Goal: Find contact information: Find contact information

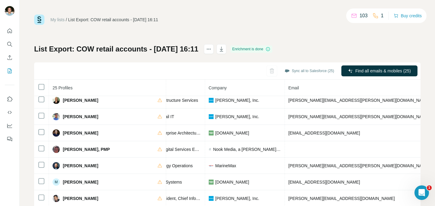
scroll to position [48, 0]
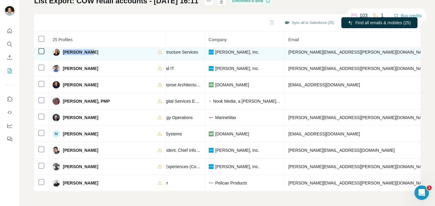
drag, startPoint x: 95, startPoint y: 50, endPoint x: 62, endPoint y: 53, distance: 32.4
click at [62, 53] on div "Kemper Seay" at bounding box center [108, 51] width 110 height 7
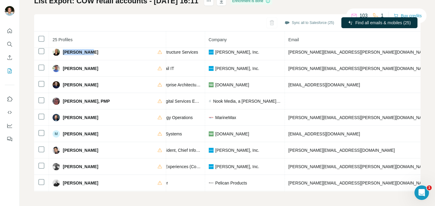
copy span "Kemper Seay"
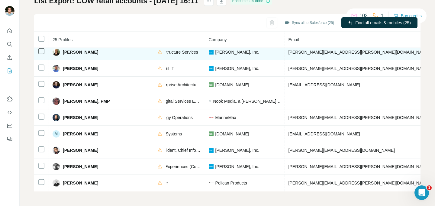
click at [141, 53] on span "CISO & VP of Infrastructure Services" at bounding box center [163, 52] width 69 height 5
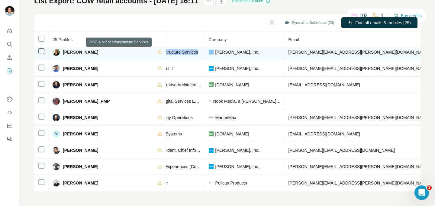
click at [141, 53] on span "CISO & VP of Infrastructure Services" at bounding box center [163, 52] width 69 height 5
copy span "CISO & VP of Infrastructure Services"
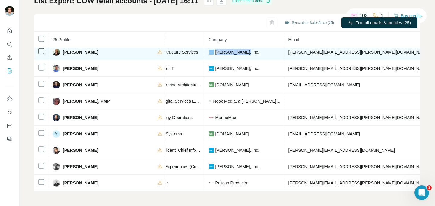
drag, startPoint x: 197, startPoint y: 54, endPoint x: 167, endPoint y: 55, distance: 29.9
click at [209, 55] on div "Carter's, Inc." at bounding box center [245, 52] width 72 height 6
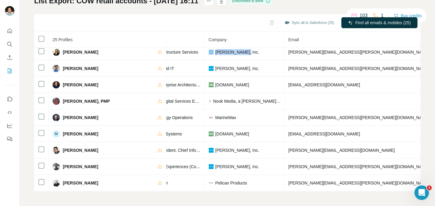
copy div "Carter's, Inc."
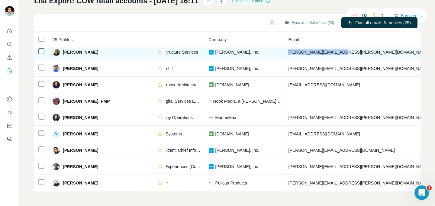
drag, startPoint x: 301, startPoint y: 51, endPoint x: 244, endPoint y: 54, distance: 56.9
click at [285, 54] on td "kemper.seay@carters.com" at bounding box center [359, 52] width 149 height 16
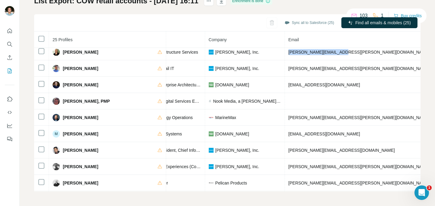
copy span "kemper.seay@carters.com"
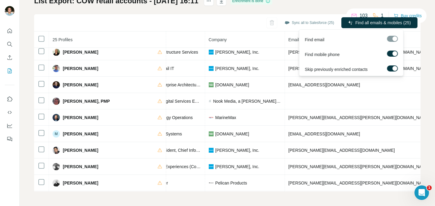
copy span "16784686778"
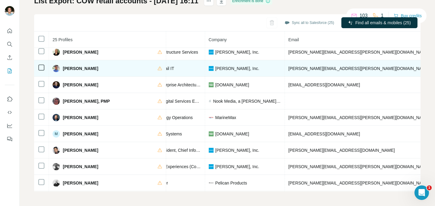
click at [78, 68] on span "Keyur Patel" at bounding box center [80, 68] width 35 height 6
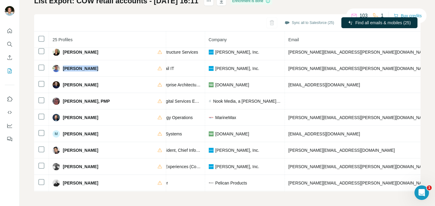
copy div "Keyur Patel"
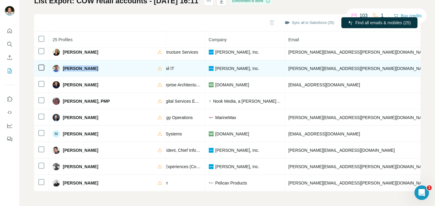
click at [129, 68] on span "Vice President, Retail IT" at bounding box center [151, 68] width 45 height 5
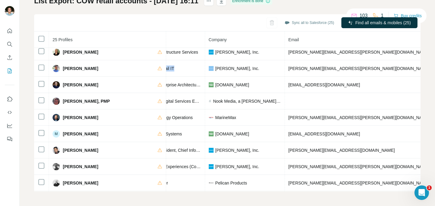
copy span "Vice President, Retail IT"
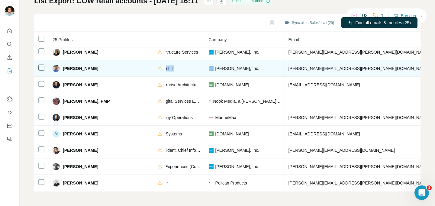
click at [289, 69] on span "keyur.patel@carters.com" at bounding box center [359, 68] width 141 height 5
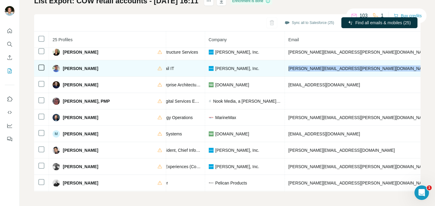
click at [289, 69] on span "keyur.patel@carters.com" at bounding box center [359, 68] width 141 height 5
click at [285, 64] on td "keyur.patel@carters.com" at bounding box center [359, 68] width 149 height 16
click at [289, 68] on span "keyur.patel@carters.com" at bounding box center [359, 68] width 141 height 5
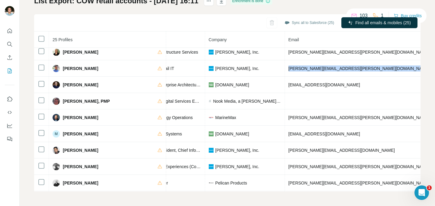
copy span "keyur.patel@carters.com"
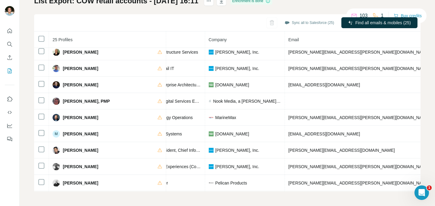
copy span "+16786374863"
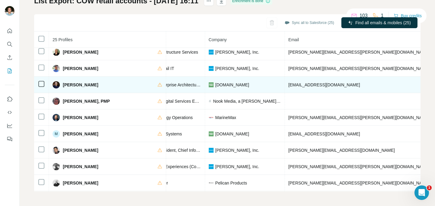
click at [84, 85] on span "Lawrence Schiller" at bounding box center [80, 85] width 35 height 6
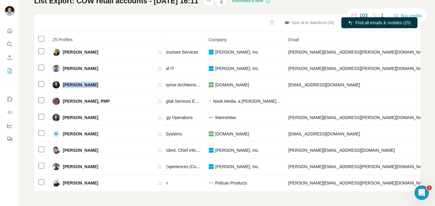
copy div "Lawrence Schiller"
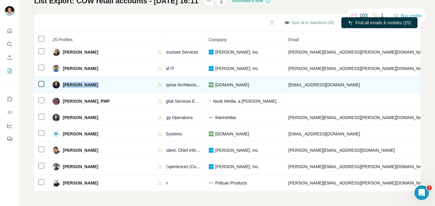
click at [129, 84] on span "Vice President Enterprise Architecture & Infrastructure" at bounding box center [179, 84] width 101 height 5
click at [289, 82] on span "lschiller@bn.com" at bounding box center [325, 84] width 72 height 5
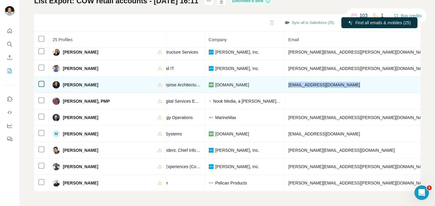
click at [289, 82] on span "lschiller@bn.com" at bounding box center [325, 84] width 72 height 5
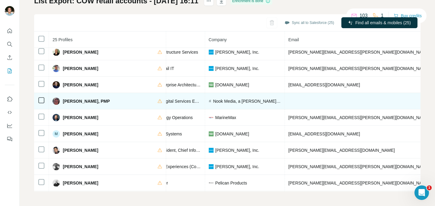
click at [77, 102] on span "Lisa Panwell, PMP" at bounding box center [86, 101] width 47 height 6
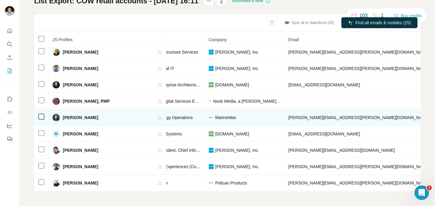
click at [78, 116] on span "Michael Watson" at bounding box center [80, 117] width 35 height 6
click at [144, 117] on span "Director of Technology Operations" at bounding box center [161, 117] width 64 height 5
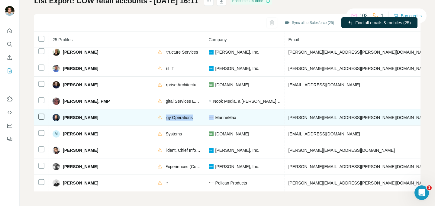
click at [144, 117] on span "Director of Technology Operations" at bounding box center [161, 117] width 64 height 5
click at [215, 119] on span "MarineMax" at bounding box center [225, 117] width 21 height 6
click at [289, 118] on span "mike.watson@marinemax.com" at bounding box center [359, 117] width 141 height 5
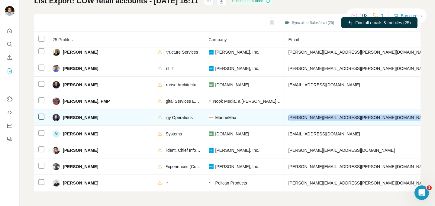
click at [289, 118] on span "mike.watson@marinemax.com" at bounding box center [359, 117] width 141 height 5
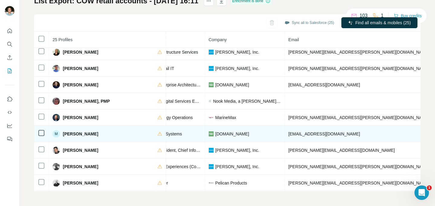
click at [72, 131] on span "Mike Duffy" at bounding box center [80, 134] width 35 height 6
click at [132, 132] on span "IT Director of Store Systems" at bounding box center [155, 133] width 53 height 5
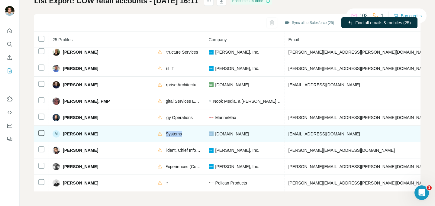
click at [132, 132] on span "IT Director of Store Systems" at bounding box center [155, 133] width 53 height 5
click at [289, 131] on span "mduffy@bn.com" at bounding box center [325, 133] width 72 height 5
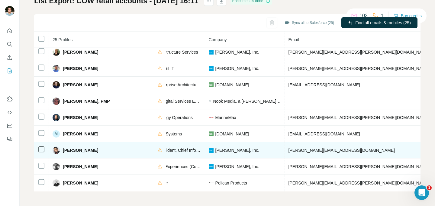
click at [83, 149] on span "Raghu Sagi" at bounding box center [80, 150] width 35 height 6
click at [141, 149] on span "Executive Vice President, Chief Information & Technology Officer" at bounding box center [189, 149] width 121 height 5
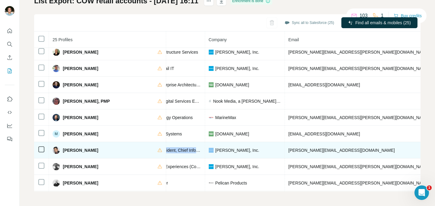
click at [141, 149] on span "Executive Vice President, Chief Information & Technology Officer" at bounding box center [189, 149] width 121 height 5
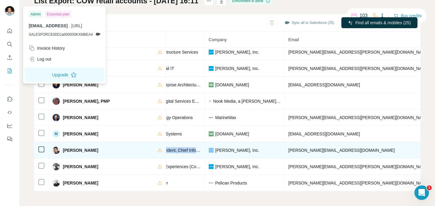
click at [289, 150] on span "raghu.sagi@carters.com" at bounding box center [342, 149] width 106 height 5
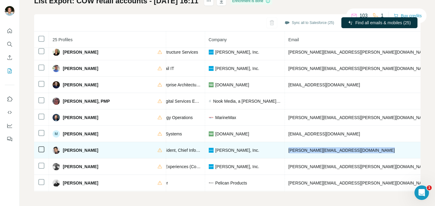
click at [289, 150] on span "raghu.sagi@carters.com" at bounding box center [342, 149] width 106 height 5
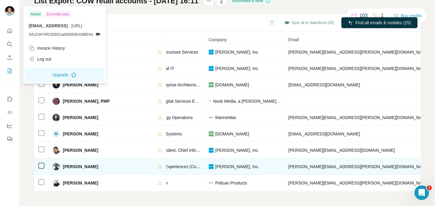
click at [79, 164] on span "Sean Zimmerman" at bounding box center [80, 166] width 35 height 6
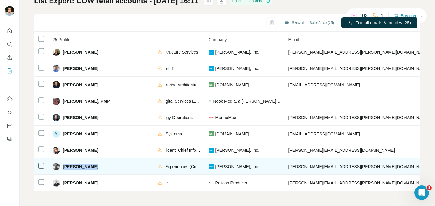
click at [79, 164] on span "Sean Zimmerman" at bounding box center [80, 166] width 35 height 6
click at [215, 166] on span "Carter's, Inc." at bounding box center [237, 166] width 44 height 6
click at [289, 167] on span "sean.zimmerman@carters.com" at bounding box center [359, 166] width 141 height 5
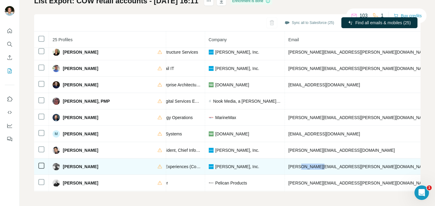
click at [289, 167] on span "sean.zimmerman@carters.com" at bounding box center [359, 166] width 141 height 5
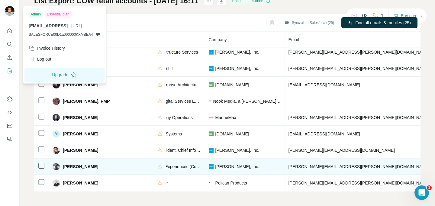
click at [144, 165] on span "Sr. Director, Digital Experiences (Consumer & Enterprise)" at bounding box center [183, 166] width 108 height 5
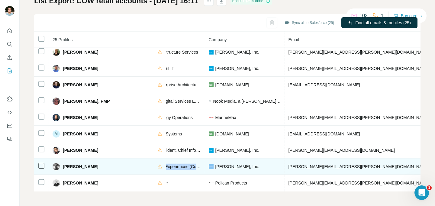
click at [144, 165] on span "Sr. Director, Digital Experiences (Consumer & Enterprise)" at bounding box center [183, 166] width 108 height 5
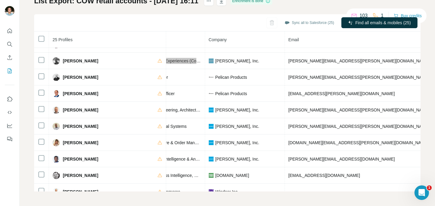
scroll to position [263, 112]
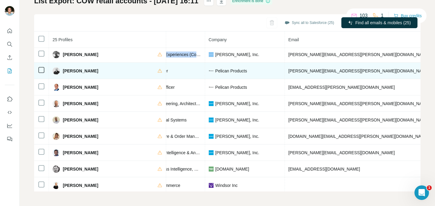
click at [75, 70] on span "Shawn LaRowe" at bounding box center [80, 71] width 35 height 6
click at [129, 69] on span "Chief Product Officer" at bounding box center [148, 70] width 39 height 5
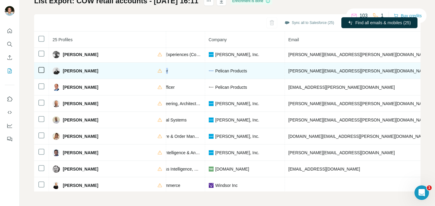
click at [129, 69] on span "Chief Product Officer" at bounding box center [148, 70] width 39 height 5
click at [215, 70] on span "Pelican Products" at bounding box center [231, 71] width 32 height 6
click at [209, 71] on div "Pelican Products" at bounding box center [245, 71] width 72 height 6
drag, startPoint x: 203, startPoint y: 70, endPoint x: 172, endPoint y: 73, distance: 31.5
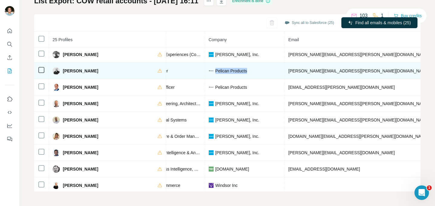
click at [209, 73] on div "Pelican Products" at bounding box center [245, 71] width 72 height 6
click at [289, 70] on span "shawn.larowe@pelican.com" at bounding box center [359, 70] width 141 height 5
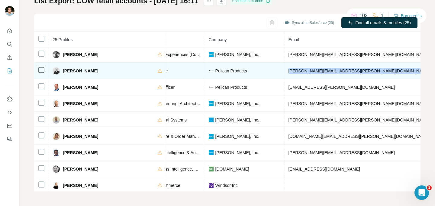
click at [289, 70] on span "shawn.larowe@pelican.com" at bounding box center [359, 70] width 141 height 5
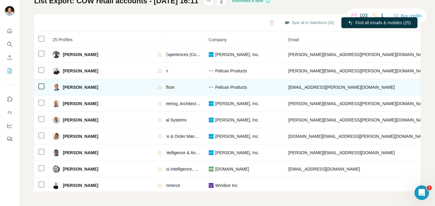
click at [71, 89] on span "Shree Khare" at bounding box center [80, 87] width 35 height 6
click at [130, 88] on span "Chief Information Officer" at bounding box center [152, 87] width 46 height 5
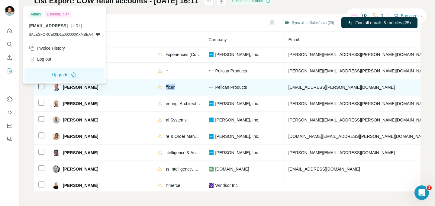
click at [289, 87] on span "shree.khare@pelican.com" at bounding box center [342, 87] width 106 height 5
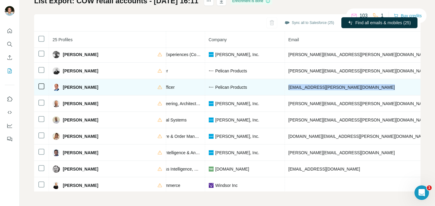
click at [289, 87] on span "shree.khare@pelican.com" at bounding box center [342, 87] width 106 height 5
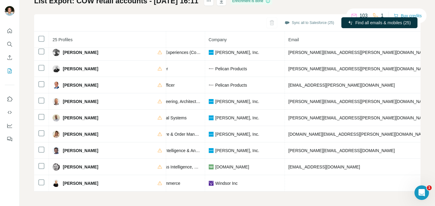
scroll to position [268, 112]
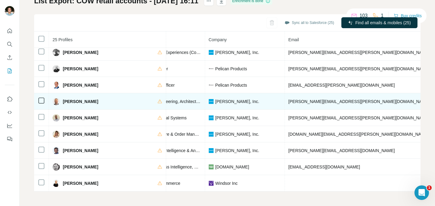
click at [76, 99] on span "Steve Roach" at bounding box center [80, 101] width 35 height 6
click at [137, 99] on span "Sr Director of Engineering, Architecture, & GenAI" at bounding box center [175, 101] width 92 height 5
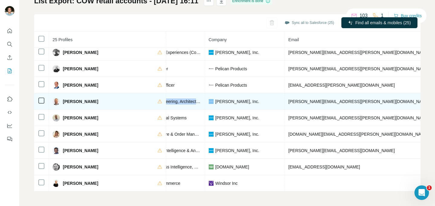
click at [137, 99] on span "Sr Director of Engineering, Architecture, & GenAI" at bounding box center [175, 101] width 92 height 5
click at [289, 100] on span "steve.roach@carters.com" at bounding box center [359, 101] width 141 height 5
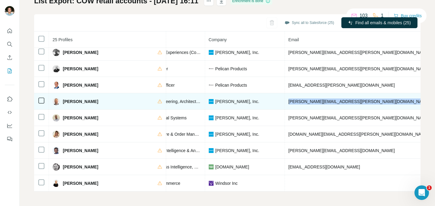
click at [289, 100] on span "steve.roach@carters.com" at bounding box center [359, 101] width 141 height 5
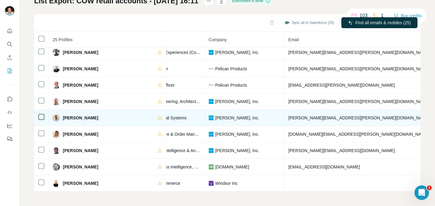
click at [76, 117] on span "Steven Hammond" at bounding box center [80, 118] width 35 height 6
click at [137, 115] on span "Director IT - Financial Systems" at bounding box center [158, 117] width 58 height 5
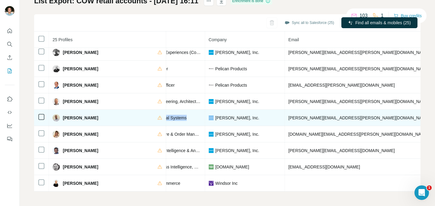
click at [137, 115] on span "Director IT - Financial Systems" at bounding box center [158, 117] width 58 height 5
click at [289, 115] on span "steven.hammond@carters.com" at bounding box center [359, 117] width 141 height 5
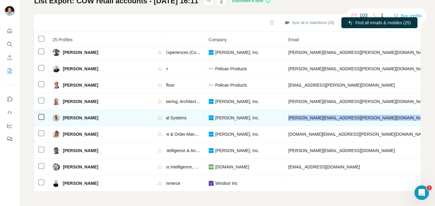
click at [289, 115] on span "steven.hammond@carters.com" at bounding box center [359, 117] width 141 height 5
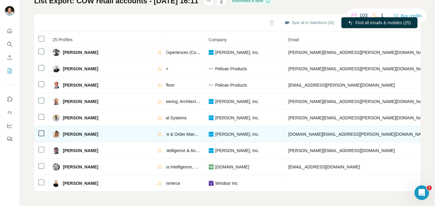
click at [77, 131] on span "SuJung Kim" at bounding box center [80, 134] width 35 height 6
click at [138, 131] on span "Senior Director, Store & Order Management Technology – North America" at bounding box center [206, 133] width 154 height 5
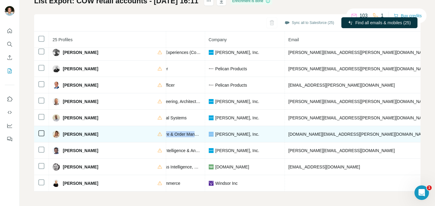
click at [138, 131] on span "Senior Director, Store & Order Management Technology – North America" at bounding box center [206, 133] width 154 height 5
click at [289, 131] on span "sujung.kim@carters.com" at bounding box center [359, 133] width 140 height 5
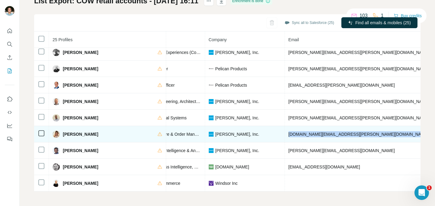
click at [289, 131] on span "sujung.kim@carters.com" at bounding box center [359, 133] width 140 height 5
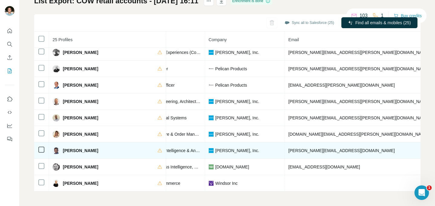
click at [81, 147] on span "Sunit Bhuleshkar" at bounding box center [80, 150] width 35 height 6
click at [289, 148] on span "sunit.bhuleshkar@carters.com" at bounding box center [342, 150] width 106 height 5
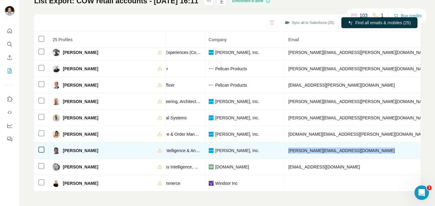
click at [289, 148] on span "sunit.bhuleshkar@carters.com" at bounding box center [342, 150] width 106 height 5
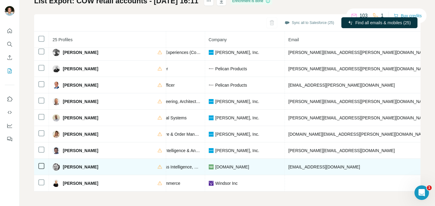
click at [70, 163] on span "Thomas Williams" at bounding box center [80, 166] width 35 height 6
click at [289, 164] on span "twilliams@bn.com" at bounding box center [325, 166] width 72 height 5
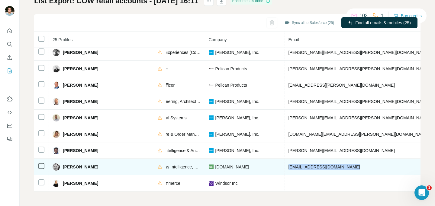
click at [289, 164] on span "twilliams@bn.com" at bounding box center [325, 166] width 72 height 5
click at [138, 166] on div "Sr. Director, Business Intelligence, Mobility and Customer Relationship Managem…" at bounding box center [165, 166] width 72 height 6
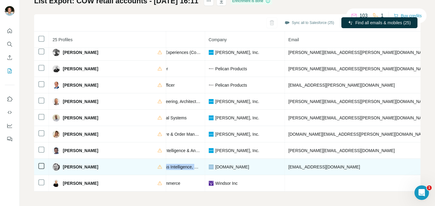
click at [138, 166] on div "Sr. Director, Business Intelligence, Mobility and Customer Relationship Managem…" at bounding box center [165, 166] width 72 height 6
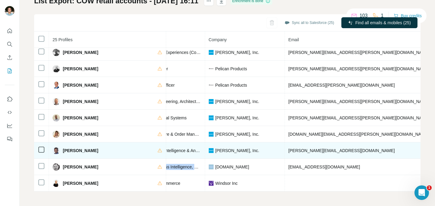
click at [137, 148] on span "Director, Business Intelligence & Analytics" at bounding box center [168, 150] width 79 height 5
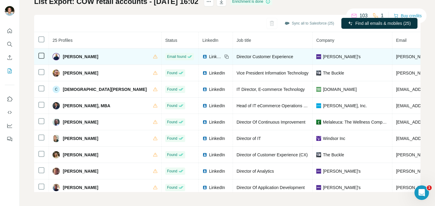
click at [71, 55] on span "[PERSON_NAME]" at bounding box center [80, 56] width 35 height 6
click at [71, 55] on span "Anand M." at bounding box center [80, 56] width 35 height 6
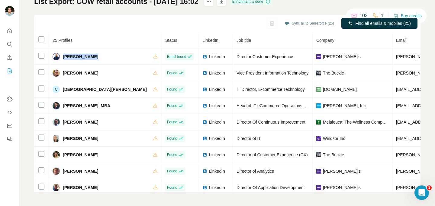
copy div "Anand M."
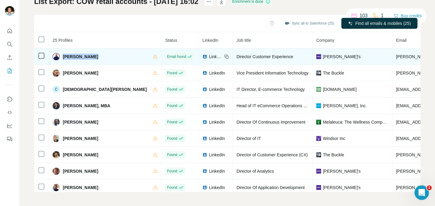
click at [250, 56] on span "Director Customer Experience" at bounding box center [265, 56] width 57 height 5
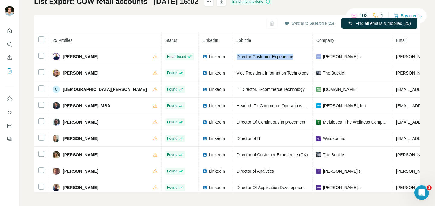
copy span "Director Customer Experience"
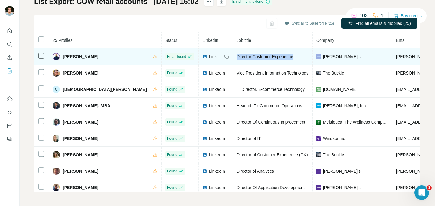
click at [323, 57] on span "Claire's" at bounding box center [342, 56] width 38 height 6
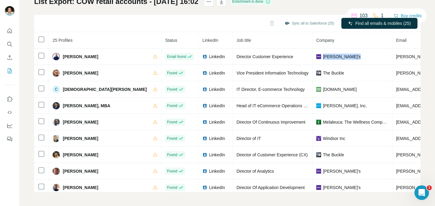
copy span "Claire's"
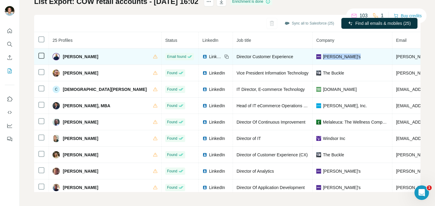
copy span "anand.m@claires.com"
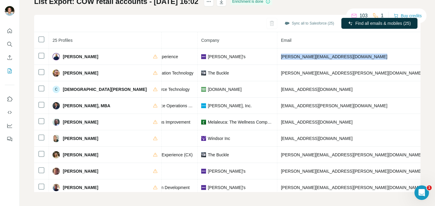
scroll to position [0, 114]
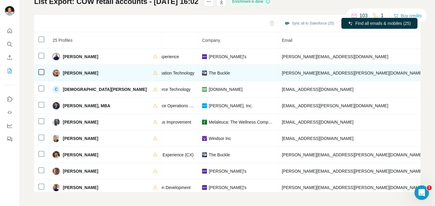
click at [69, 72] on span "Brandon Hauff" at bounding box center [80, 73] width 35 height 6
copy div "Brandon Hauff"
click at [162, 70] on span "Vice President Information Technology" at bounding box center [158, 72] width 72 height 5
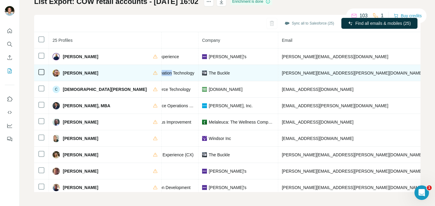
click at [162, 70] on span "Vice President Information Technology" at bounding box center [158, 72] width 72 height 5
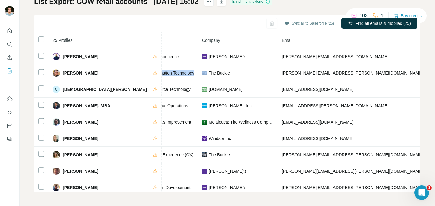
copy span "Vice President Information Technology"
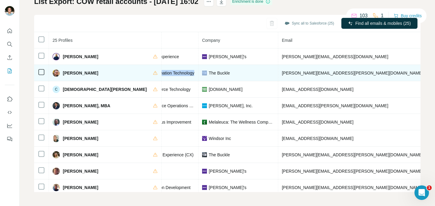
click at [216, 72] on span "The Buckle" at bounding box center [219, 73] width 21 height 6
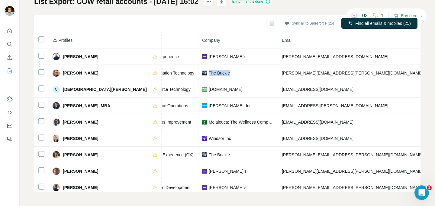
drag, startPoint x: 208, startPoint y: 74, endPoint x: 277, endPoint y: 2, distance: 99.4
click at [202, 74] on div "The Buckle" at bounding box center [238, 73] width 72 height 6
copy span "The Buckle"
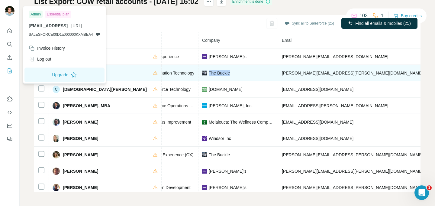
click at [298, 71] on span "brandon.hauff@buckle.com" at bounding box center [352, 72] width 141 height 5
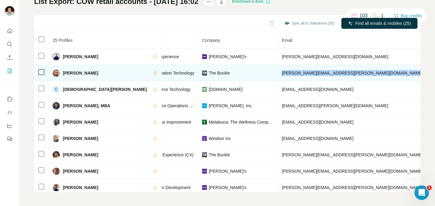
click at [298, 71] on span "brandon.hauff@buckle.com" at bounding box center [352, 72] width 141 height 5
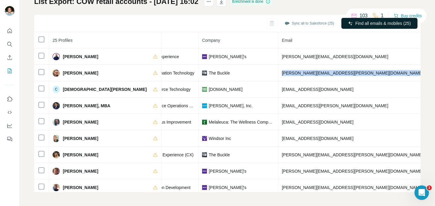
copy span "brandon.hauff@buckle.com"
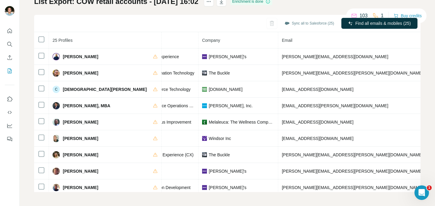
copy span "+13084401655"
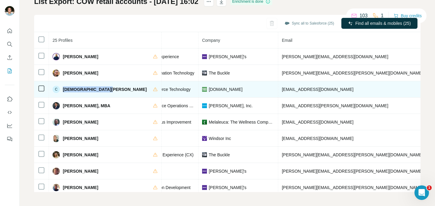
drag, startPoint x: 108, startPoint y: 90, endPoint x: 61, endPoint y: 90, distance: 46.5
click at [61, 90] on div "C Christian Rodriguez" at bounding box center [105, 89] width 105 height 7
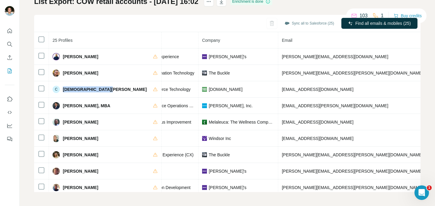
copy div "Christian Rodriguez"
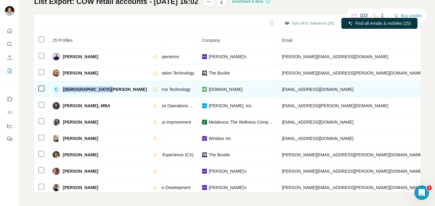
click at [166, 87] on span "IT Director, E-commerce Technology" at bounding box center [156, 89] width 68 height 5
click at [315, 90] on td "crodriguez@bn.com" at bounding box center [352, 89] width 149 height 16
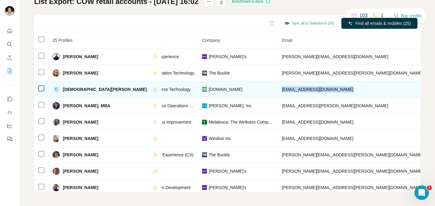
click at [315, 90] on td "crodriguez@bn.com" at bounding box center [352, 89] width 149 height 16
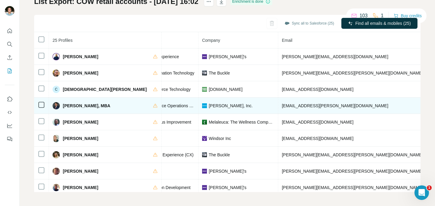
click at [79, 105] on span "Israel Medina, MBA" at bounding box center [86, 105] width 47 height 6
click at [170, 108] on span "Head of IT eCommerce Operations - Website" at bounding box center [164, 105] width 85 height 5
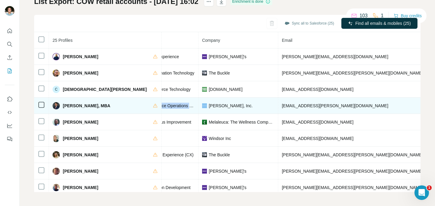
click at [170, 108] on span "Head of IT eCommerce Operations - Website" at bounding box center [164, 105] width 85 height 5
click at [306, 106] on span "israel.medina@carters.com" at bounding box center [335, 105] width 106 height 5
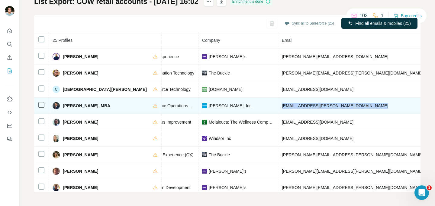
click at [306, 106] on span "israel.medina@carters.com" at bounding box center [335, 105] width 106 height 5
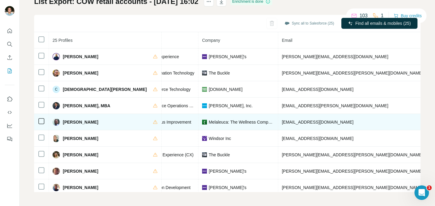
click at [85, 121] on span "Jason Jacobsen" at bounding box center [80, 122] width 35 height 6
click at [175, 120] on span "Director Of Continuous Improvement" at bounding box center [156, 121] width 69 height 5
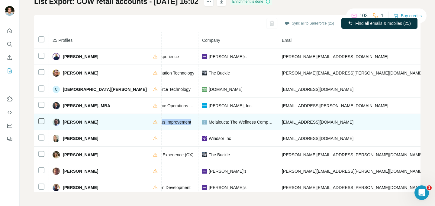
click at [175, 120] on span "Director Of Continuous Improvement" at bounding box center [156, 121] width 69 height 5
click at [290, 124] on td "jjacobsen@melaleuca.com" at bounding box center [352, 122] width 149 height 16
click at [291, 122] on span "jjacobsen@melaleuca.com" at bounding box center [318, 121] width 72 height 5
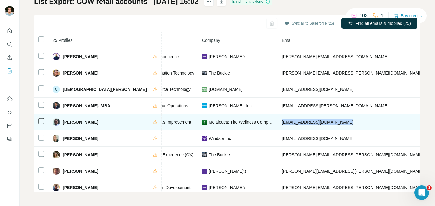
click at [291, 122] on span "jjacobsen@melaleuca.com" at bounding box center [318, 121] width 72 height 5
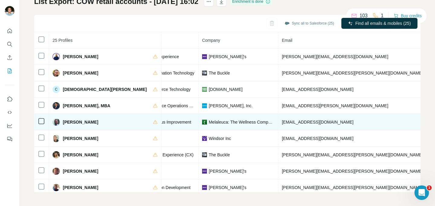
click at [216, 120] on span "Melaleuca: The Wellness Company" at bounding box center [242, 122] width 66 height 6
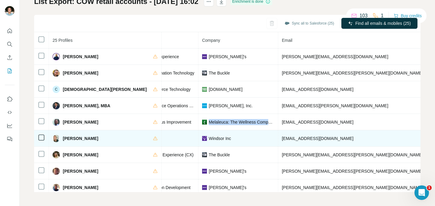
click at [79, 137] on span "Jennifer Bonadio" at bounding box center [80, 138] width 35 height 6
click at [214, 135] on span "Windsor Inc" at bounding box center [220, 138] width 22 height 6
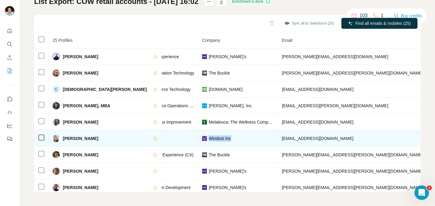
click at [214, 135] on span "Windsor Inc" at bounding box center [220, 138] width 22 height 6
click at [298, 139] on span "jenniferbonadio@windsorstore.com" at bounding box center [318, 138] width 72 height 5
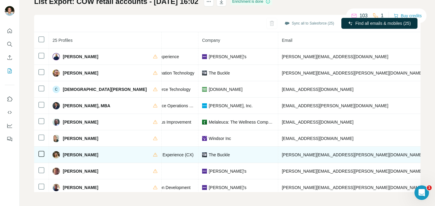
click at [73, 153] on span "Jenny Bragg" at bounding box center [80, 154] width 35 height 6
click at [167, 154] on span "Director of Customer Experience (CX)" at bounding box center [157, 154] width 71 height 5
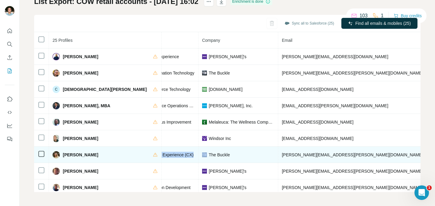
click at [167, 154] on span "Director of Customer Experience (CX)" at bounding box center [157, 154] width 71 height 5
click at [209, 153] on span "The Buckle" at bounding box center [219, 154] width 21 height 6
click at [299, 155] on span "jenny.bragg@buckle.com" at bounding box center [352, 154] width 141 height 5
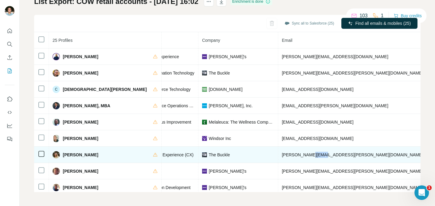
click at [299, 155] on span "jenny.bragg@buckle.com" at bounding box center [352, 154] width 141 height 5
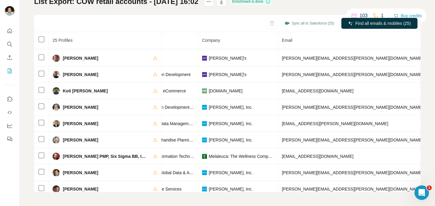
scroll to position [111, 114]
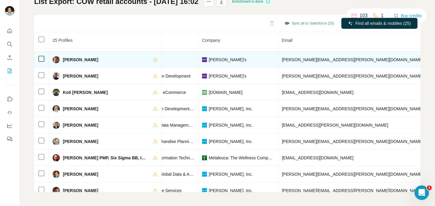
click at [87, 60] on span "Jeremy Mazzone" at bounding box center [80, 60] width 35 height 6
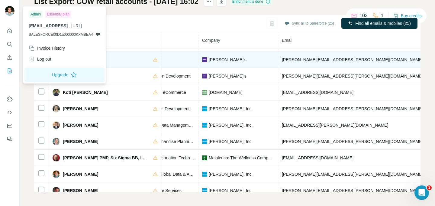
click at [159, 59] on div "Director of Analytics" at bounding box center [158, 60] width 72 height 6
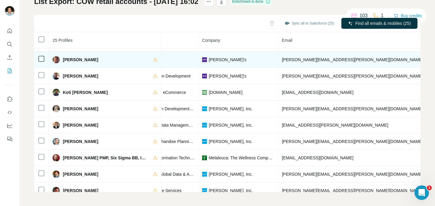
click at [159, 59] on div "Director of Analytics" at bounding box center [158, 60] width 72 height 6
click at [305, 58] on span "jeremy.mazzone@claires.com" at bounding box center [352, 59] width 141 height 5
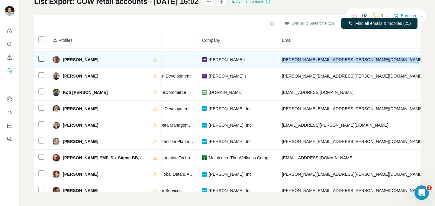
click at [209, 60] on span "Claire's" at bounding box center [228, 60] width 38 height 6
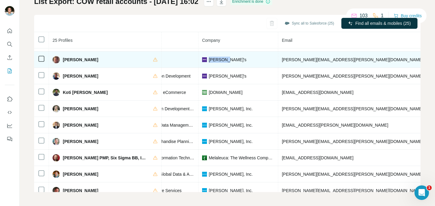
click at [209, 60] on span "Claire's" at bounding box center [228, 60] width 38 height 6
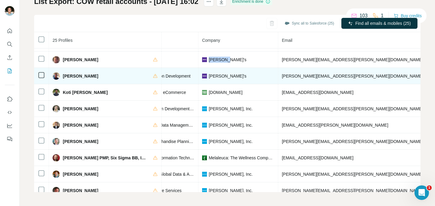
click at [73, 76] on span "Joe Manusos" at bounding box center [80, 76] width 35 height 6
click at [163, 76] on span "Director Of Application Development" at bounding box center [156, 75] width 68 height 5
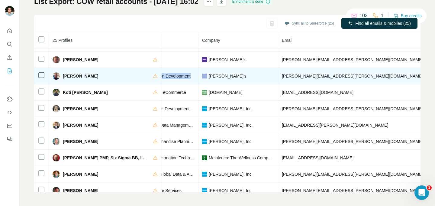
click at [163, 76] on span "Director Of Application Development" at bounding box center [156, 75] width 68 height 5
click at [292, 75] on span "joe.manusos@claires.com" at bounding box center [352, 75] width 141 height 5
click at [290, 74] on span "joe.manusos@claires.com" at bounding box center [352, 75] width 141 height 5
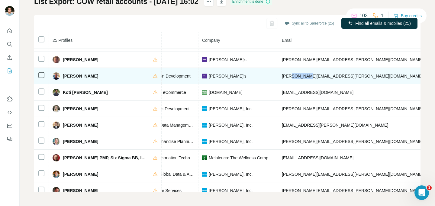
click at [290, 74] on span "joe.manusos@claires.com" at bounding box center [352, 75] width 141 height 5
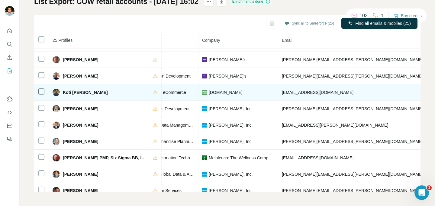
click at [82, 89] on span "Koti Velagapudi" at bounding box center [85, 92] width 45 height 6
click at [169, 91] on span "Engineering Director, eCommerce" at bounding box center [154, 92] width 64 height 5
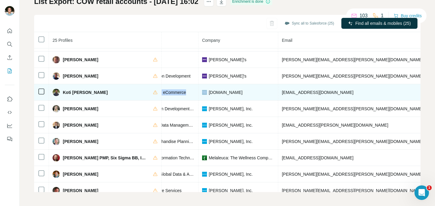
click at [169, 91] on span "Engineering Director, eCommerce" at bounding box center [154, 92] width 64 height 5
click at [291, 91] on span "kvelagapudi@bn.com" at bounding box center [318, 92] width 72 height 5
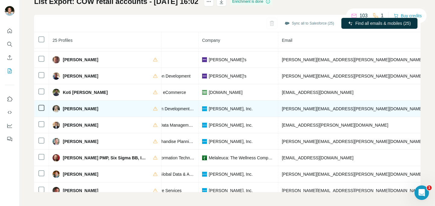
click at [89, 106] on span "Madeliene Doetsch" at bounding box center [80, 108] width 35 height 6
click at [167, 108] on span "Director of Application Development | Retail IT" at bounding box center [165, 108] width 86 height 5
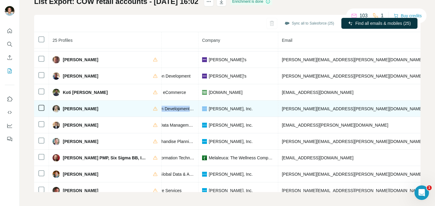
click at [167, 108] on span "Director of Application Development | Retail IT" at bounding box center [165, 108] width 86 height 5
click at [212, 107] on span "Carter's, Inc." at bounding box center [231, 108] width 44 height 6
drag, startPoint x: 213, startPoint y: 109, endPoint x: 193, endPoint y: 110, distance: 19.7
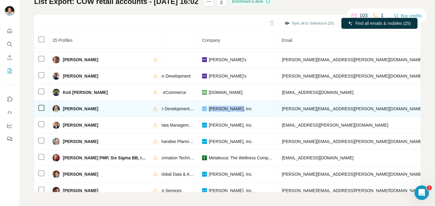
click at [202, 110] on div "Carter's, Inc." at bounding box center [238, 108] width 72 height 6
click at [288, 107] on span "madeliene.doetsch@carters.com" at bounding box center [352, 108] width 141 height 5
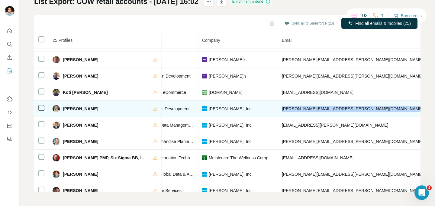
click at [288, 107] on span "madeliene.doetsch@carters.com" at bounding box center [352, 108] width 141 height 5
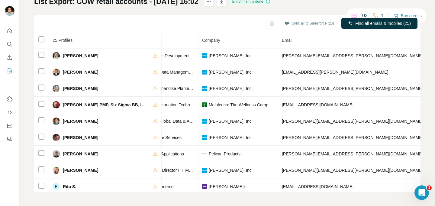
scroll to position [164, 114]
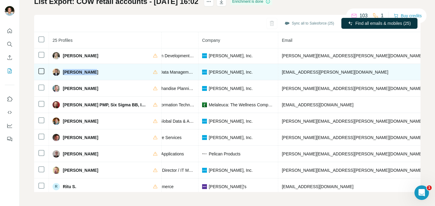
drag, startPoint x: 75, startPoint y: 71, endPoint x: 62, endPoint y: 72, distance: 13.3
click at [62, 72] on div "Mark Calvert" at bounding box center [105, 71] width 105 height 7
click at [165, 70] on span "Director, Enterprise Data Management and Sales/Operations Allocations" at bounding box center [189, 72] width 135 height 5
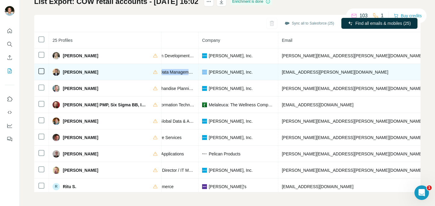
click at [283, 71] on span "mark.calvert@carters.com" at bounding box center [335, 72] width 106 height 5
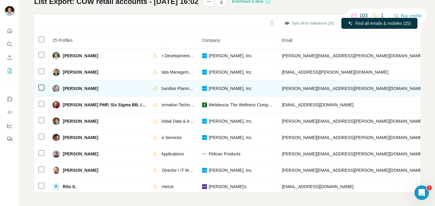
click at [88, 89] on span "Mathew Bevis" at bounding box center [80, 88] width 35 height 6
click at [167, 89] on span "Vice President, Merchandise Planning, Pricing and Retail Systems" at bounding box center [184, 88] width 124 height 5
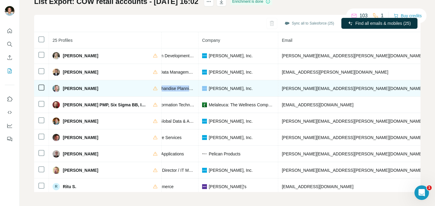
click at [167, 89] on span "Vice President, Merchandise Planning, Pricing and Retail Systems" at bounding box center [184, 88] width 124 height 5
click at [299, 88] on span "mathew.bevis@carters.com" at bounding box center [352, 88] width 141 height 5
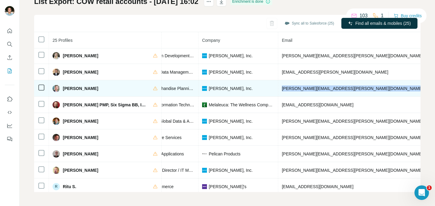
click at [299, 88] on span "mathew.bevis@carters.com" at bounding box center [352, 88] width 141 height 5
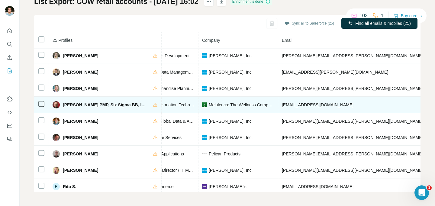
click at [104, 105] on span "Matt Klingler PMP, Six Sigma BB, ITIL v3" at bounding box center [105, 105] width 84 height 6
click at [231, 103] on span "Melaleuca: The Wellness Company" at bounding box center [242, 105] width 66 height 6
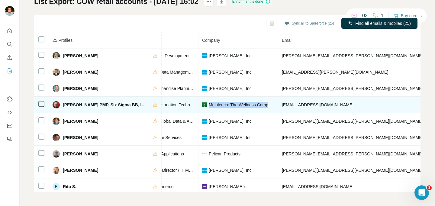
click at [231, 103] on span "Melaleuca: The Wellness Company" at bounding box center [242, 105] width 66 height 6
click at [291, 105] on span "mattklingler@melaleuca.com" at bounding box center [318, 104] width 72 height 5
click at [168, 102] on span "Senior Director of Information Technology - EIM & Business Operations" at bounding box center [188, 104] width 133 height 5
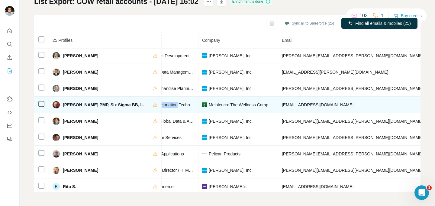
click at [168, 102] on span "Senior Director of Information Technology - EIM & Business Operations" at bounding box center [188, 104] width 133 height 5
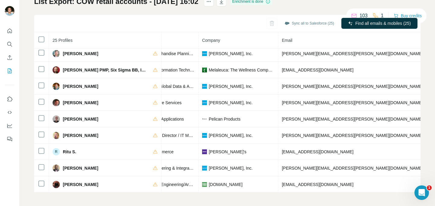
scroll to position [201, 114]
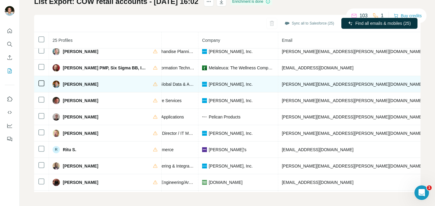
click at [76, 82] on span "Matt Kott" at bounding box center [80, 84] width 35 height 6
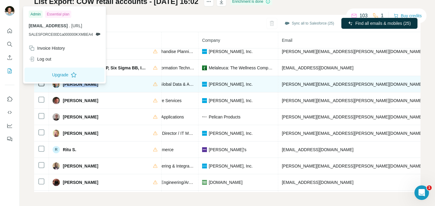
click at [169, 84] on span "Vice President, IT - Global Data & Analytics" at bounding box center [162, 84] width 81 height 5
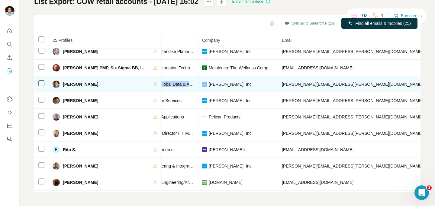
click at [169, 84] on span "Vice President, IT - Global Data & Analytics" at bounding box center [162, 84] width 81 height 5
click at [298, 83] on span "matt.kott@carters.com" at bounding box center [352, 84] width 141 height 5
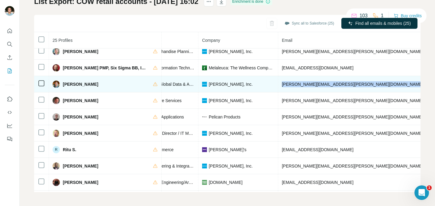
click at [298, 83] on span "matt.kott@carters.com" at bounding box center [352, 84] width 141 height 5
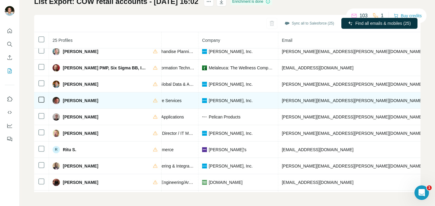
click at [82, 101] on span "Matthew Hutchens" at bounding box center [80, 100] width 35 height 6
click at [161, 102] on span "Director, Infrastructure Services" at bounding box center [151, 100] width 59 height 5
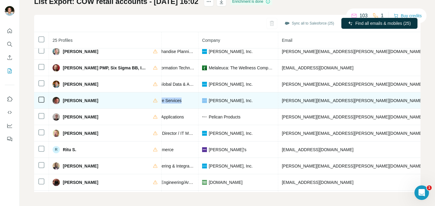
click at [161, 102] on span "Director, Infrastructure Services" at bounding box center [151, 100] width 59 height 5
click at [318, 100] on span "matthew.hutchens@carters.com" at bounding box center [352, 100] width 141 height 5
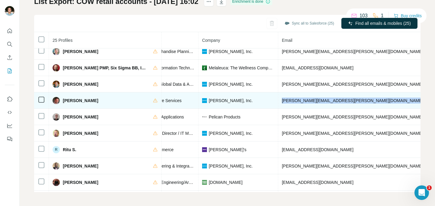
click at [318, 100] on span "matthew.hutchens@carters.com" at bounding box center [352, 100] width 141 height 5
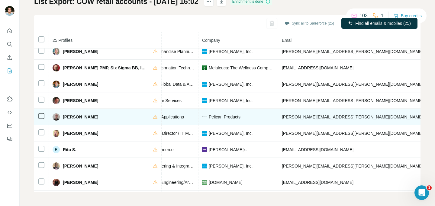
click at [73, 115] on span "Paul Sohn" at bounding box center [80, 117] width 35 height 6
click at [167, 115] on span "Director of Business Applications" at bounding box center [153, 116] width 62 height 5
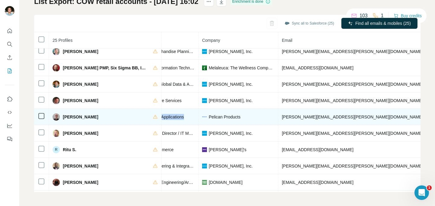
click at [167, 115] on span "Director of Business Applications" at bounding box center [153, 116] width 62 height 5
click at [215, 115] on span "Pelican Products" at bounding box center [225, 117] width 32 height 6
click at [290, 118] on span "paul.sohn@pelican.com" at bounding box center [352, 116] width 141 height 5
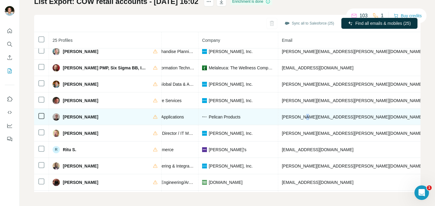
click at [290, 118] on span "paul.sohn@pelican.com" at bounding box center [352, 116] width 141 height 5
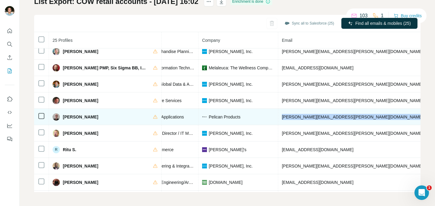
click at [290, 118] on span "paul.sohn@pelican.com" at bounding box center [352, 116] width 141 height 5
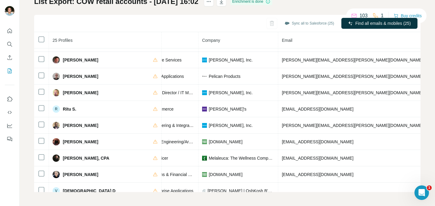
scroll to position [266, 114]
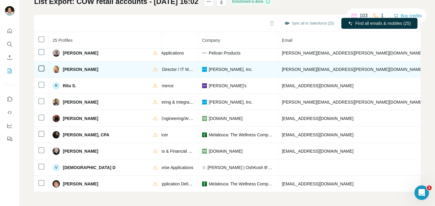
click at [65, 68] on span "Rick Singletary" at bounding box center [80, 69] width 35 height 6
click at [171, 68] on span "Information Systems Director / IT Manager / Program Manager" at bounding box center [180, 69] width 117 height 5
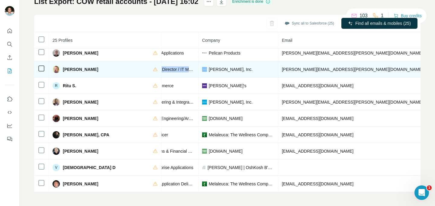
click at [171, 68] on span "Information Systems Director / IT Manager / Program Manager" at bounding box center [180, 69] width 117 height 5
click at [309, 67] on span "rick.singletary@carters.com" at bounding box center [352, 69] width 141 height 5
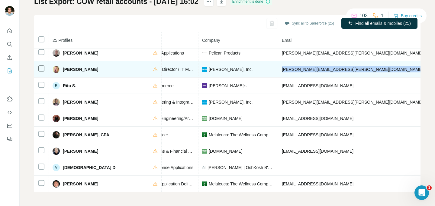
click at [309, 67] on span "rick.singletary@carters.com" at bounding box center [352, 69] width 141 height 5
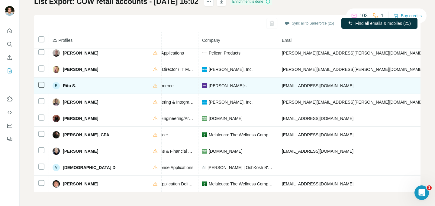
click at [74, 83] on span "Ritu S." at bounding box center [69, 86] width 13 height 6
click at [157, 83] on span "Global head of Ecommerce" at bounding box center [147, 85] width 51 height 5
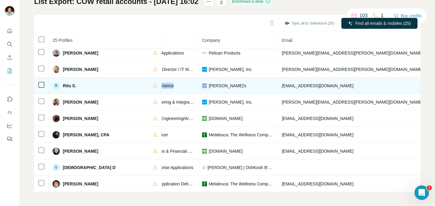
click at [157, 83] on span "Global head of Ecommerce" at bounding box center [147, 85] width 51 height 5
click at [295, 85] on span "ritu.sharma@claires.com" at bounding box center [318, 85] width 72 height 5
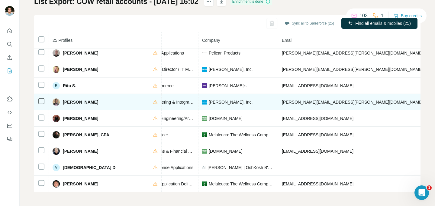
click at [84, 99] on span "Sarat Kondareddy" at bounding box center [80, 102] width 35 height 6
click at [83, 99] on span "Sarat Kondareddy" at bounding box center [80, 102] width 35 height 6
click at [171, 99] on span "Director Data Engineering & Integrations" at bounding box center [160, 101] width 76 height 5
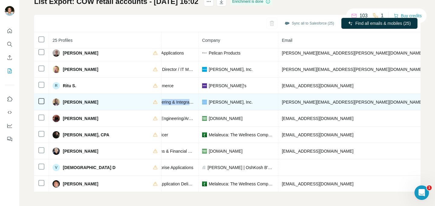
click at [171, 99] on span "Director Data Engineering & Integrations" at bounding box center [160, 101] width 76 height 5
click at [306, 99] on span "sarat.kondareddy@carters.com" at bounding box center [352, 101] width 141 height 5
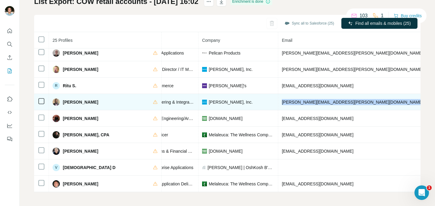
click at [306, 99] on span "sarat.kondareddy@carters.com" at bounding box center [352, 101] width 141 height 5
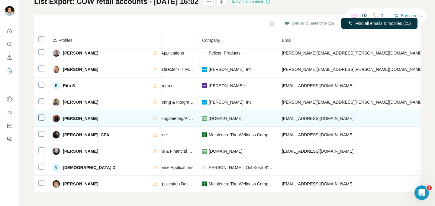
click at [83, 116] on span "Steve Ferraro" at bounding box center [80, 118] width 35 height 6
drag, startPoint x: 83, startPoint y: 116, endPoint x: 92, endPoint y: 115, distance: 9.7
click at [83, 116] on span "Steve Ferraro" at bounding box center [80, 118] width 35 height 6
click at [161, 116] on span "Director of Software Engineering/Architecture" at bounding box center [164, 118] width 85 height 5
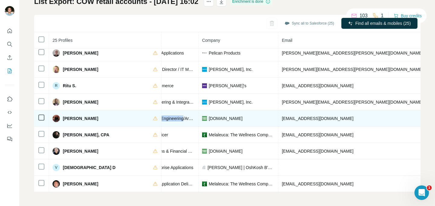
click at [161, 116] on span "Director of Software Engineering/Architecture" at bounding box center [164, 118] width 85 height 5
click at [282, 116] on span "sferraro@bn.com" at bounding box center [318, 118] width 72 height 5
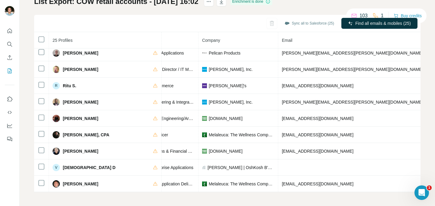
scroll to position [268, 114]
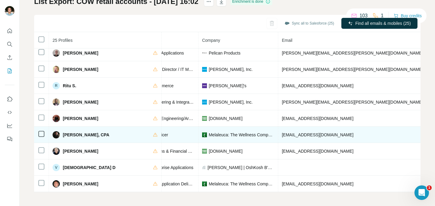
click at [84, 131] on span "Todd Sorenson, CPA" at bounding box center [86, 134] width 47 height 6
click at [158, 132] on span "Chief Information Officer" at bounding box center [145, 134] width 46 height 5
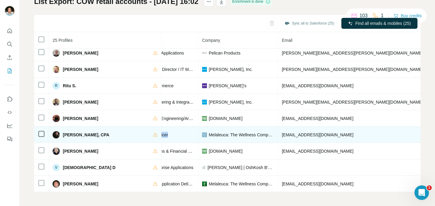
click at [158, 132] on span "Chief Information Officer" at bounding box center [145, 134] width 46 height 5
click at [234, 131] on span "Melaleuca: The Wellness Company" at bounding box center [242, 134] width 66 height 6
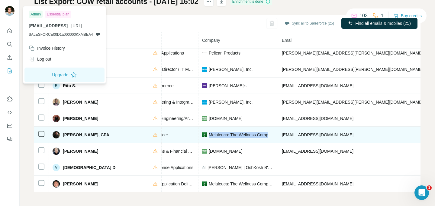
click at [295, 132] on span "tsorenson@melaleuca.com" at bounding box center [318, 134] width 72 height 5
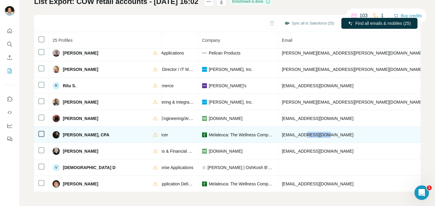
click at [295, 132] on span "tsorenson@melaleuca.com" at bounding box center [318, 134] width 72 height 5
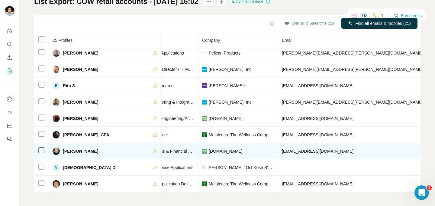
click at [80, 148] on span "Tony Burgos" at bounding box center [80, 151] width 35 height 6
click at [160, 148] on span "Director, IT Operations & Financial Controls" at bounding box center [163, 150] width 82 height 5
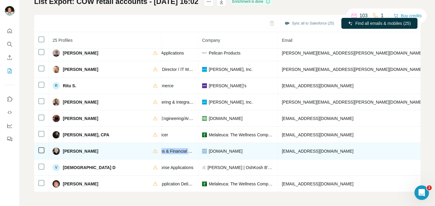
click at [160, 148] on span "Director, IT Operations & Financial Controls" at bounding box center [163, 150] width 82 height 5
click at [292, 148] on span "tburgos@bn.com" at bounding box center [318, 150] width 72 height 5
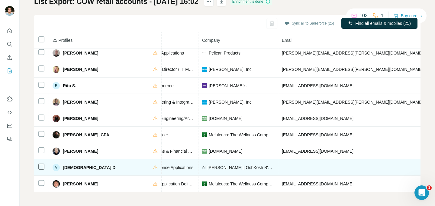
click at [69, 164] on span "Vishnu D" at bounding box center [89, 167] width 53 height 6
click at [164, 165] on span "Sr. Director IT, Enterprise Applications" at bounding box center [157, 167] width 71 height 5
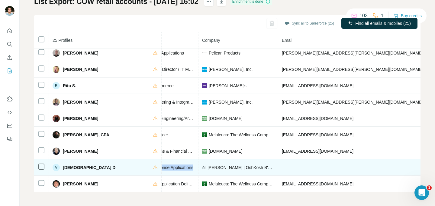
click at [164, 165] on span "Sr. Director IT, Enterprise Applications" at bounding box center [157, 167] width 71 height 5
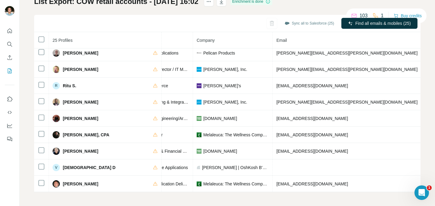
scroll to position [48, 0]
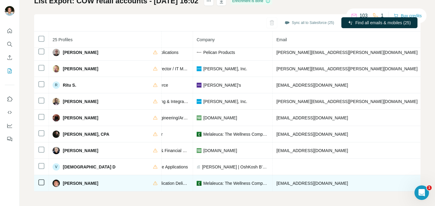
click at [77, 180] on span "Yoshio Kurtz" at bounding box center [80, 183] width 35 height 6
click at [168, 180] on span "Director, IT / Digital Application Delivery" at bounding box center [154, 182] width 74 height 5
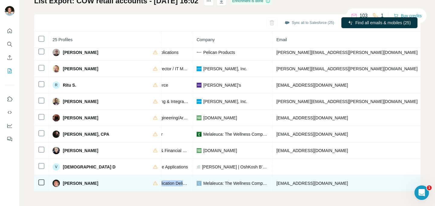
click at [168, 180] on span "Director, IT / Digital Application Delivery" at bounding box center [154, 182] width 74 height 5
click at [225, 180] on span "Melaleuca: The Wellness Company" at bounding box center [236, 183] width 66 height 6
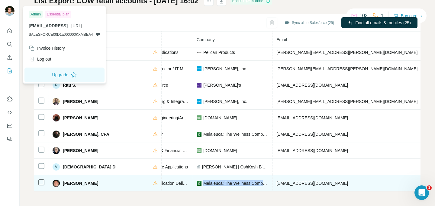
click at [293, 180] on span "ykurtz@melaleuca.com" at bounding box center [313, 182] width 72 height 5
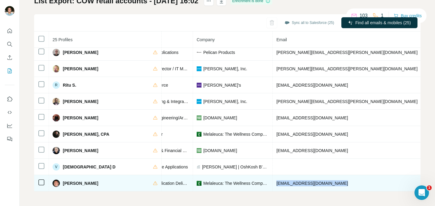
click at [293, 180] on span "ykurtz@melaleuca.com" at bounding box center [313, 182] width 72 height 5
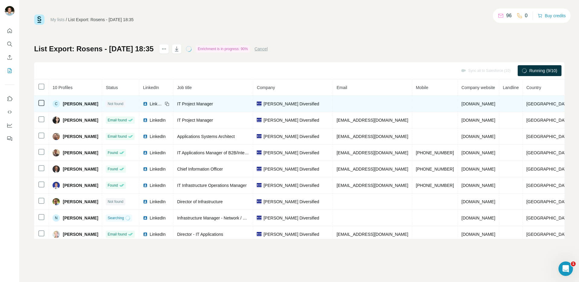
click at [77, 104] on span "[PERSON_NAME]" at bounding box center [80, 104] width 35 height 6
click at [188, 103] on span "IT Project Manager" at bounding box center [195, 104] width 36 height 5
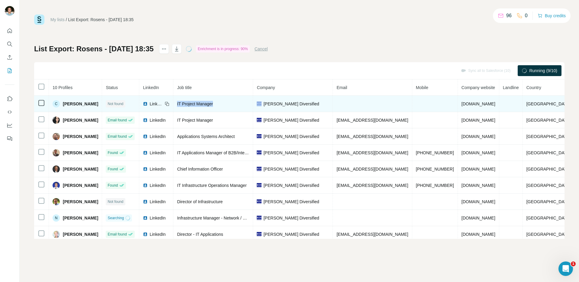
click at [188, 103] on span "IT Project Manager" at bounding box center [195, 104] width 36 height 5
click at [484, 102] on span "[DOMAIN_NAME]" at bounding box center [479, 104] width 34 height 5
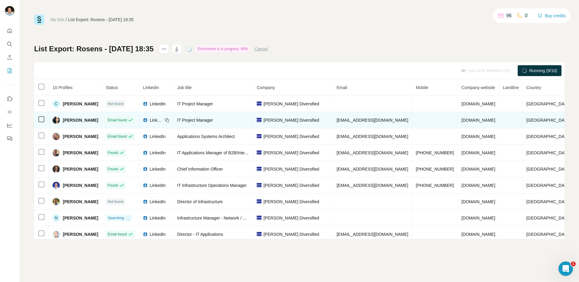
click at [371, 122] on span "[EMAIL_ADDRESS][DOMAIN_NAME]" at bounding box center [373, 120] width 72 height 5
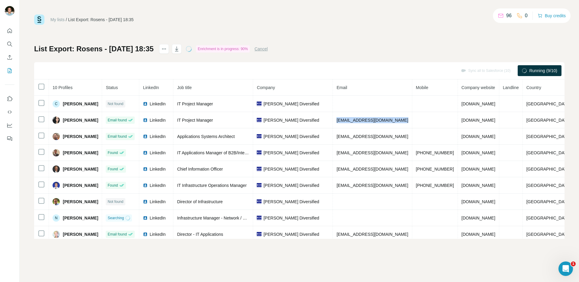
copy span "[EMAIL_ADDRESS][DOMAIN_NAME]"
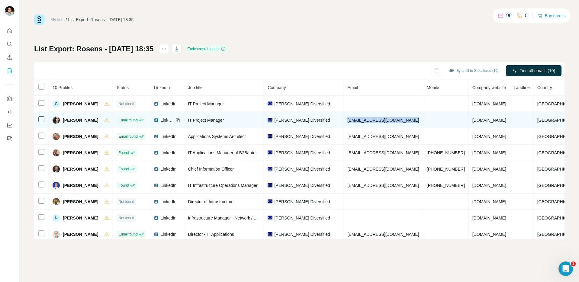
click at [76, 122] on span "[PERSON_NAME]" at bounding box center [80, 120] width 35 height 6
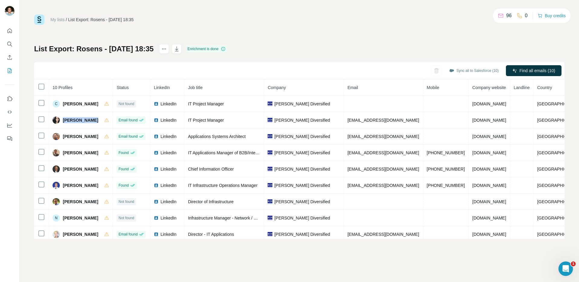
copy div "[PERSON_NAME]"
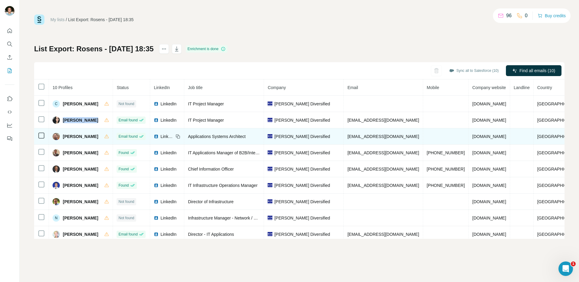
click at [76, 134] on span "[PERSON_NAME]" at bounding box center [80, 137] width 35 height 6
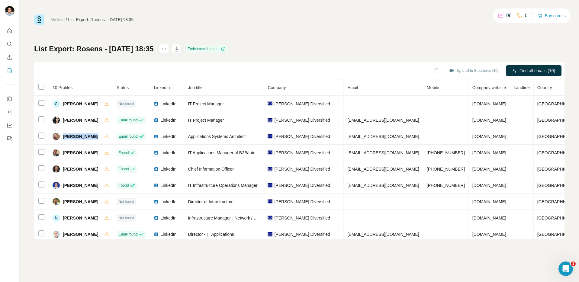
copy div "[PERSON_NAME]"
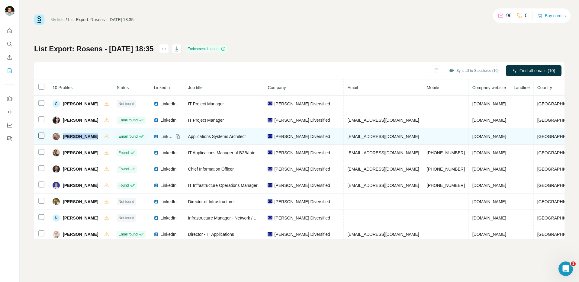
click at [226, 134] on span "Applications Systems Architect" at bounding box center [217, 136] width 58 height 5
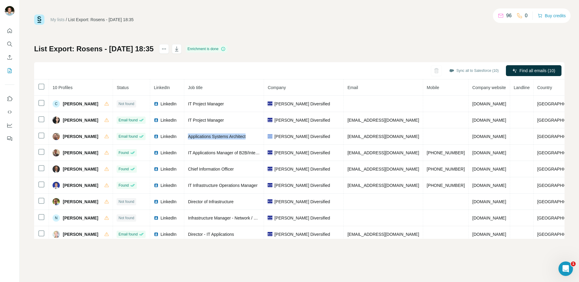
copy span "Applications Systems Architect"
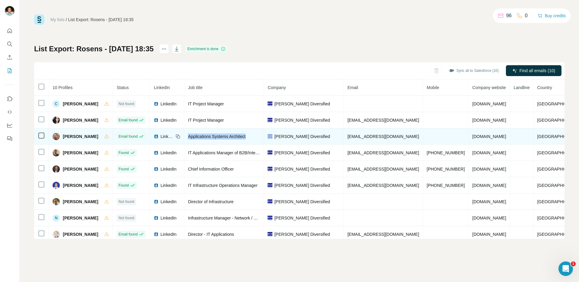
click at [379, 135] on span "[EMAIL_ADDRESS][DOMAIN_NAME]" at bounding box center [384, 136] width 72 height 5
copy span "[EMAIL_ADDRESS][DOMAIN_NAME]"
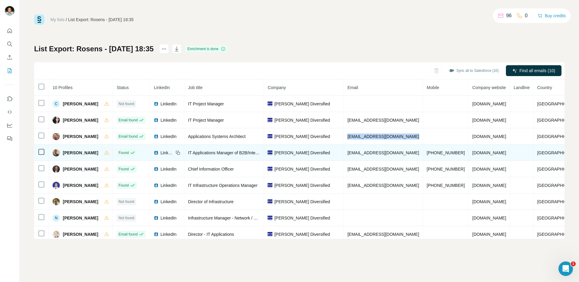
click at [75, 150] on span "[PERSON_NAME]" at bounding box center [80, 153] width 35 height 6
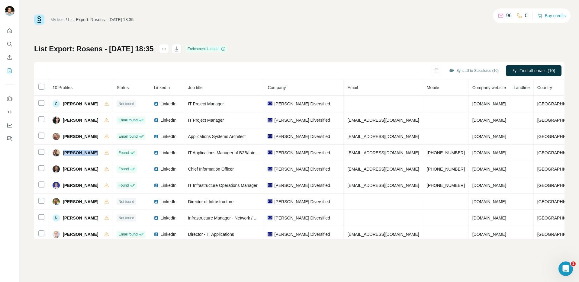
copy div "[PERSON_NAME]"
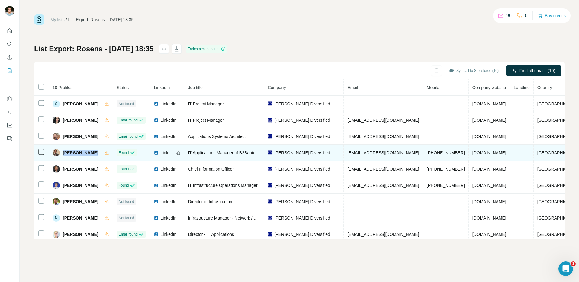
click at [221, 153] on span "IT Applications Manager of B2B/Integrations, IBMi, and PLM Teams" at bounding box center [251, 153] width 126 height 5
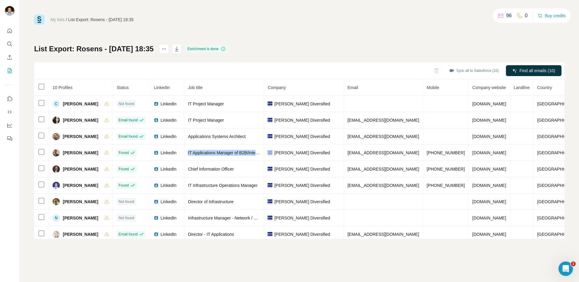
copy span "IT Applications Manager of B2B/Integrations, IBMi, and PLM Teams"
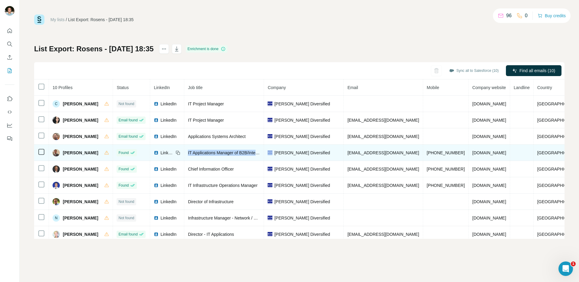
click at [379, 151] on span "[EMAIL_ADDRESS][DOMAIN_NAME]" at bounding box center [384, 153] width 72 height 5
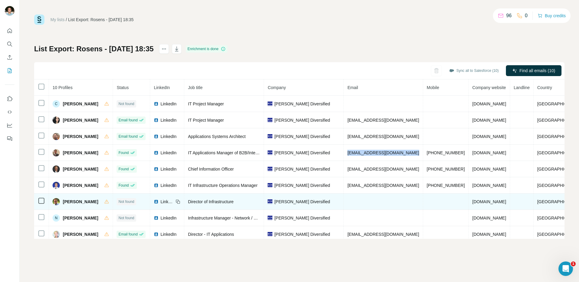
copy span "[EMAIL_ADDRESS][DOMAIN_NAME]"
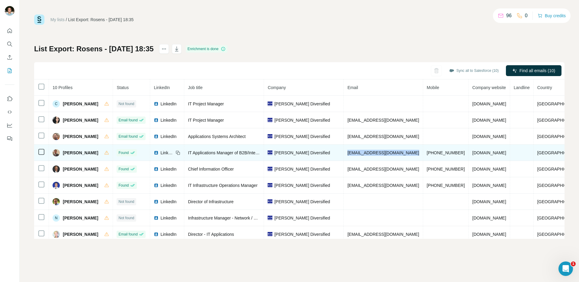
click at [458, 152] on span "[PHONE_NUMBER]" at bounding box center [446, 153] width 38 height 5
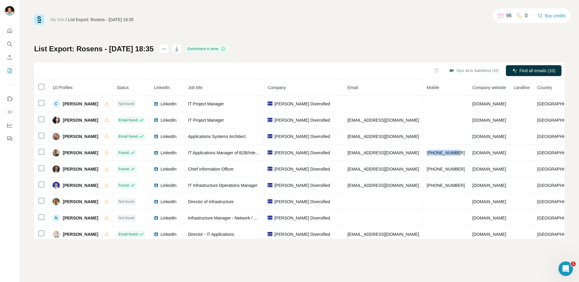
copy span "19206196825"
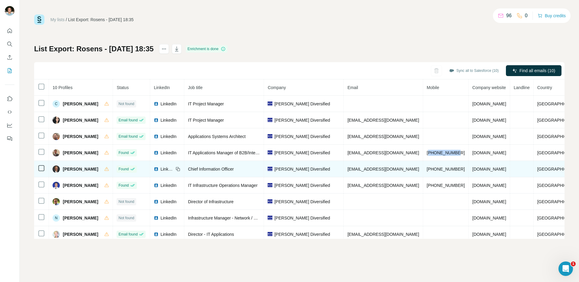
click at [75, 169] on span "[PERSON_NAME]" at bounding box center [80, 169] width 35 height 6
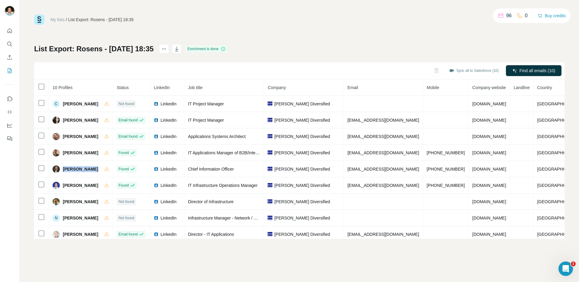
copy div "[PERSON_NAME]"
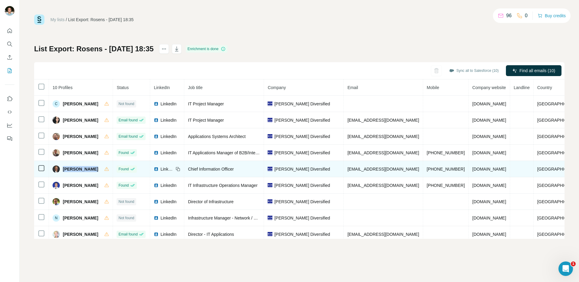
click at [221, 167] on span "Chief Information Officer" at bounding box center [211, 169] width 46 height 5
click at [384, 171] on span "[EMAIL_ADDRESS][DOMAIN_NAME]" at bounding box center [384, 169] width 72 height 5
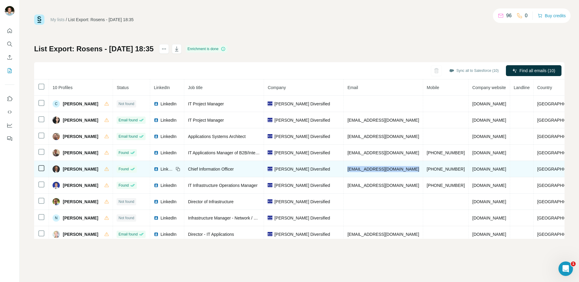
click at [384, 171] on span "[EMAIL_ADDRESS][DOMAIN_NAME]" at bounding box center [384, 169] width 72 height 5
click at [452, 169] on span "[PHONE_NUMBER]" at bounding box center [446, 169] width 38 height 5
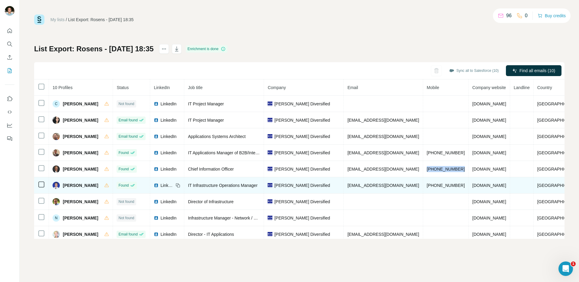
click at [86, 185] on span "[PERSON_NAME]" at bounding box center [80, 186] width 35 height 6
click at [216, 186] on span "IT Infrastructure Operations Manager" at bounding box center [223, 185] width 70 height 5
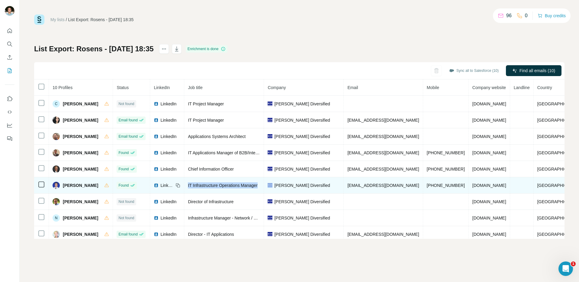
click at [216, 186] on span "IT Infrastructure Operations Manager" at bounding box center [223, 185] width 70 height 5
click at [307, 186] on span "[PERSON_NAME] Diversified" at bounding box center [302, 186] width 56 height 6
click at [389, 186] on span "[EMAIL_ADDRESS][DOMAIN_NAME]" at bounding box center [384, 185] width 72 height 5
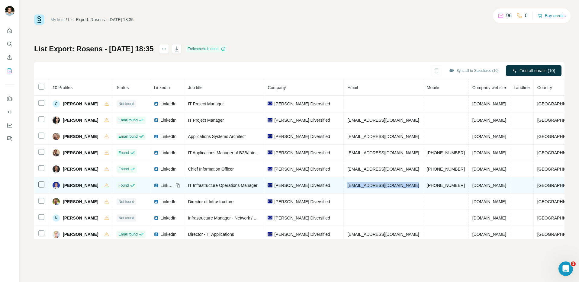
click at [389, 186] on span "[EMAIL_ADDRESS][DOMAIN_NAME]" at bounding box center [384, 185] width 72 height 5
click at [460, 183] on span "[PHONE_NUMBER]" at bounding box center [446, 185] width 38 height 5
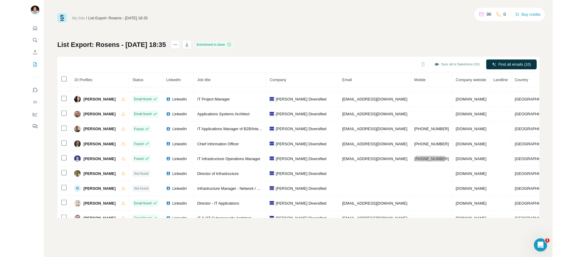
scroll to position [23, 0]
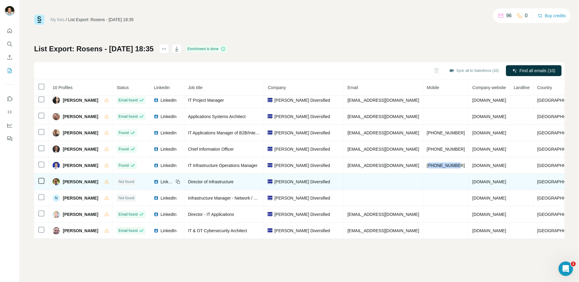
click at [66, 179] on span "[PERSON_NAME]" at bounding box center [80, 182] width 35 height 6
click at [227, 180] on span "Director of Infrastructure" at bounding box center [211, 182] width 46 height 5
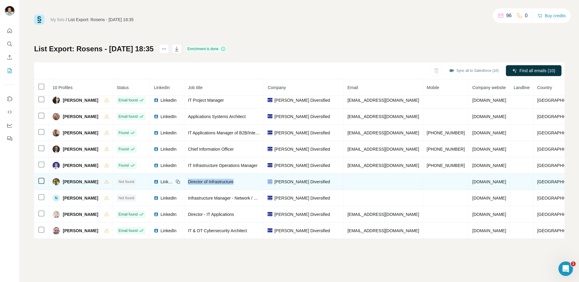
click at [227, 180] on span "Director of Infrastructure" at bounding box center [211, 182] width 46 height 5
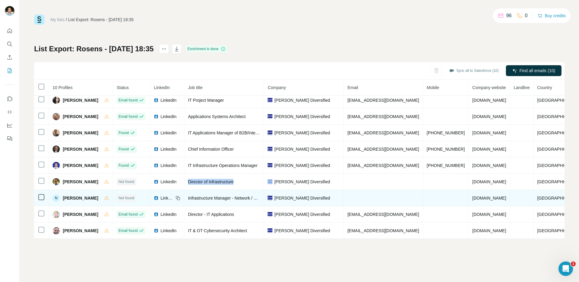
click at [71, 196] on span "[PERSON_NAME]" at bounding box center [80, 198] width 35 height 6
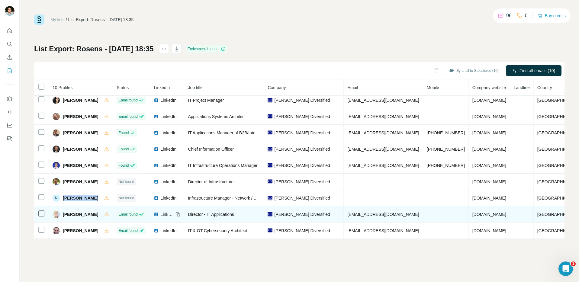
click at [76, 212] on span "[PERSON_NAME]" at bounding box center [80, 215] width 35 height 6
click at [225, 212] on span "Director - IT Applications" at bounding box center [211, 214] width 46 height 5
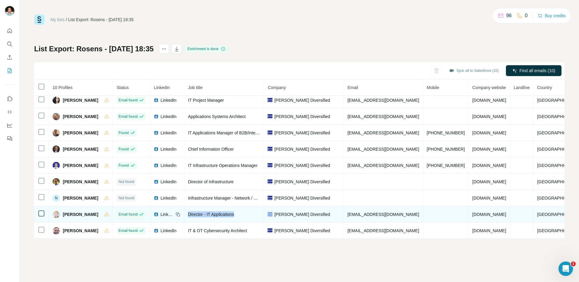
click at [225, 212] on span "Director - IT Applications" at bounding box center [211, 214] width 46 height 5
click at [376, 213] on span "[EMAIL_ADDRESS][DOMAIN_NAME]" at bounding box center [384, 214] width 72 height 5
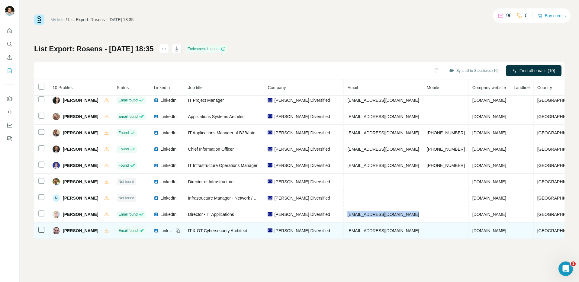
click at [79, 228] on span "[PERSON_NAME]" at bounding box center [80, 231] width 35 height 6
click at [222, 228] on span "IT & OT Cybersecurity Architect" at bounding box center [217, 230] width 59 height 5
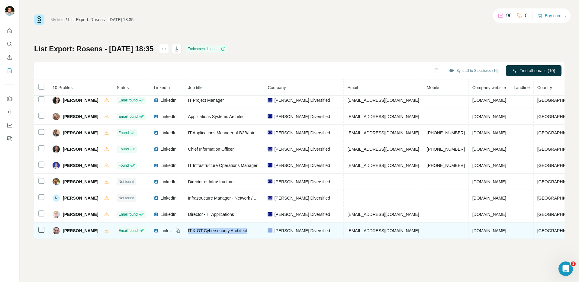
click at [222, 228] on span "IT & OT Cybersecurity Architect" at bounding box center [217, 230] width 59 height 5
click at [372, 228] on span "[EMAIL_ADDRESS][DOMAIN_NAME]" at bounding box center [384, 230] width 72 height 5
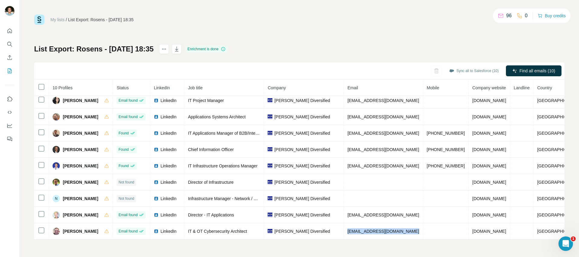
click at [370, 41] on div "My lists / List Export: Rosens - [DATE] 18:35 96 0 Buy credits List Export: Ros…" at bounding box center [299, 127] width 531 height 225
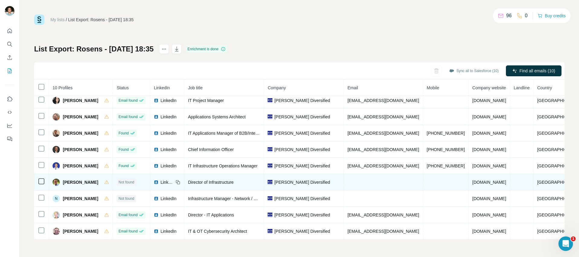
scroll to position [0, 0]
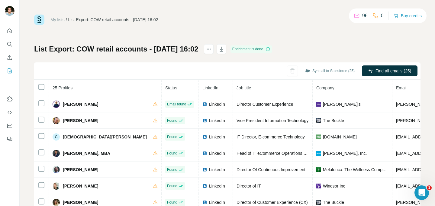
click at [363, 16] on p "96" at bounding box center [364, 15] width 5 height 7
